Goal: Task Accomplishment & Management: Complete application form

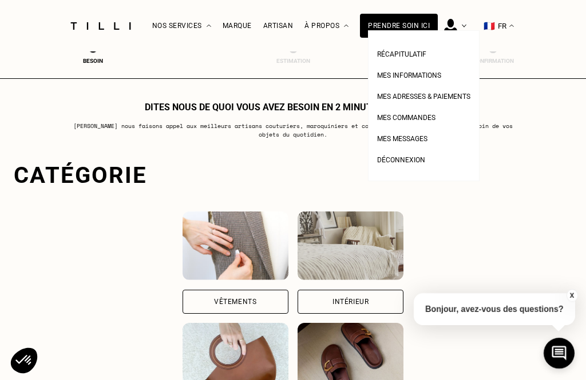
click at [413, 52] on span "Récapitulatif" at bounding box center [401, 54] width 49 height 8
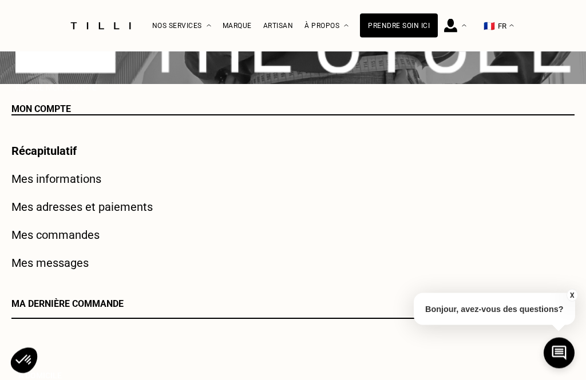
scroll to position [89, 0]
click at [87, 182] on link "Mes informations" at bounding box center [56, 179] width 90 height 14
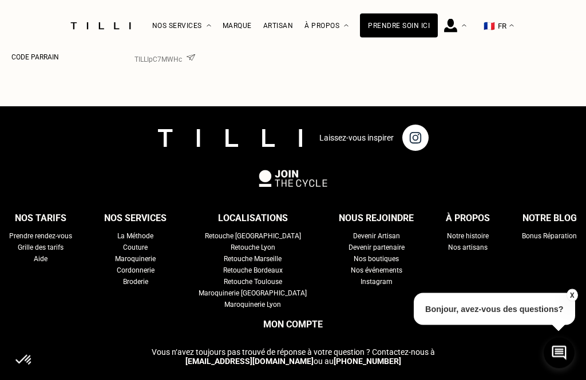
scroll to position [473, 0]
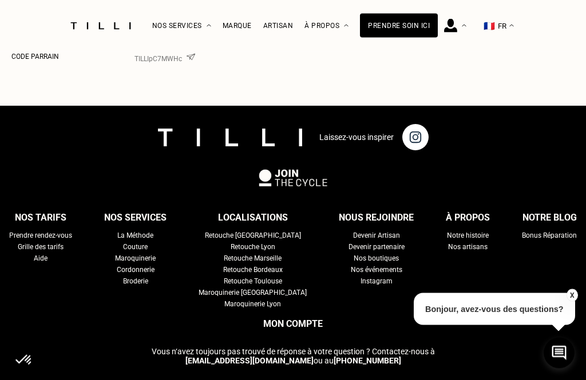
click at [571, 302] on button "X" at bounding box center [571, 295] width 11 height 13
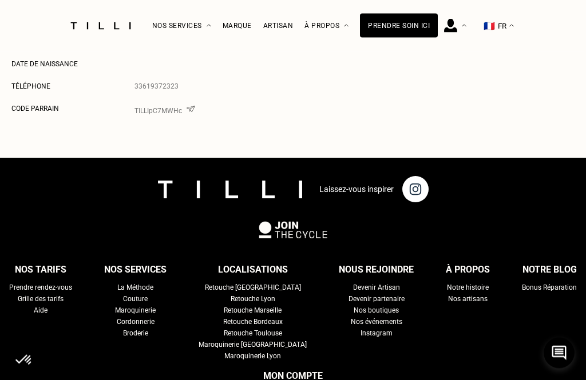
scroll to position [421, 0]
click at [363, 292] on div "Devenir Artisan" at bounding box center [376, 287] width 47 height 11
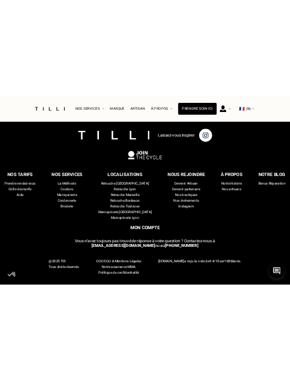
scroll to position [4520, 0]
